Goal: Information Seeking & Learning: Learn about a topic

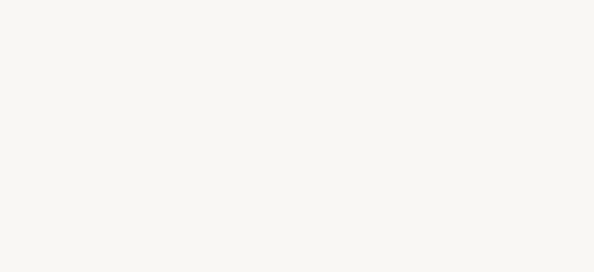
select select "US"
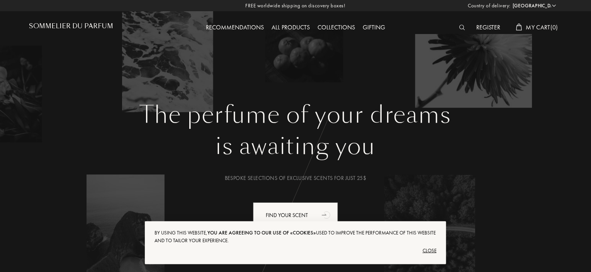
click at [89, 26] on h1 "Sommelier du Parfum" at bounding box center [71, 25] width 84 height 7
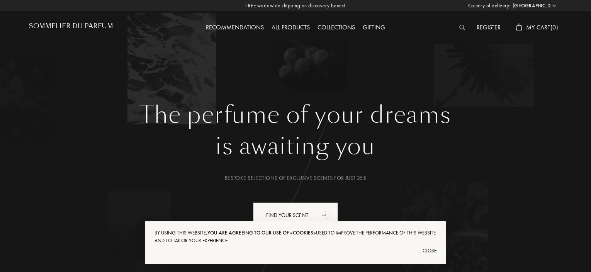
select select "US"
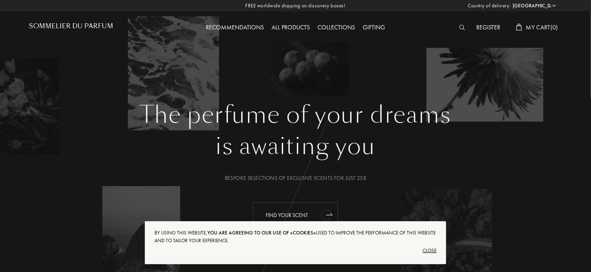
click at [325, 213] on icon "animation" at bounding box center [326, 215] width 9 height 10
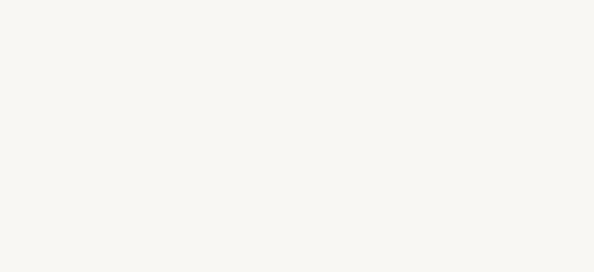
click at [325, 213] on div "L e t ’ s g e t t o k n o w y o u b e t t e r , Y o u r t a s t e s a n d y o u…" at bounding box center [297, 136] width 594 height 272
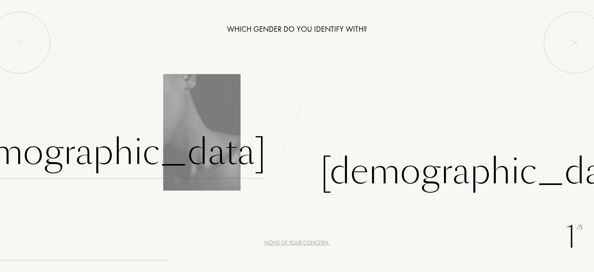
click at [236, 155] on div "Female" at bounding box center [104, 152] width 323 height 52
